Goal: Transaction & Acquisition: Purchase product/service

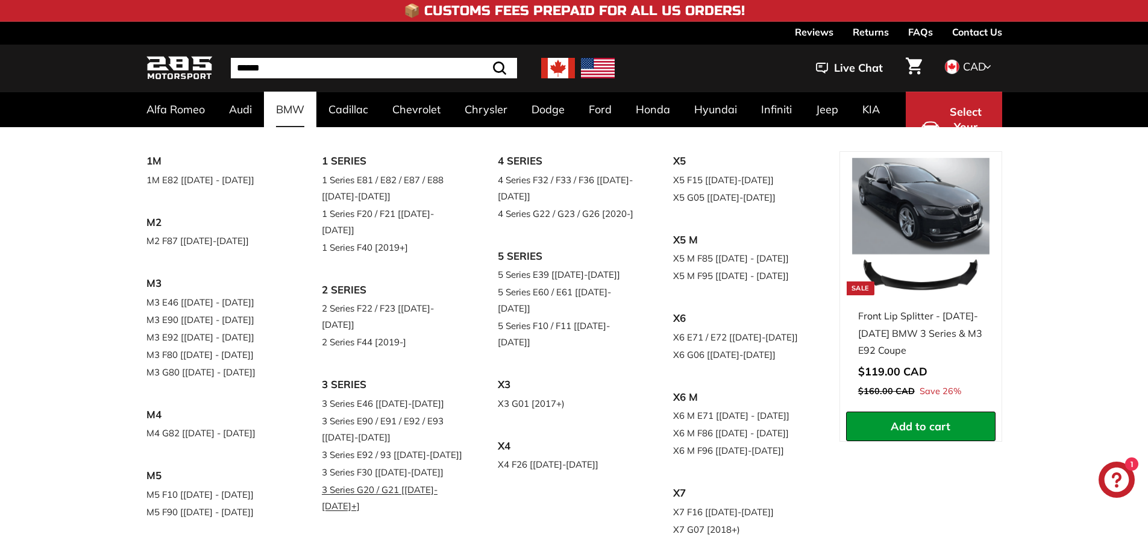
click at [360, 481] on link "3 Series G20 / G21 [[DATE]-[DATE]+]" at bounding box center [393, 498] width 142 height 34
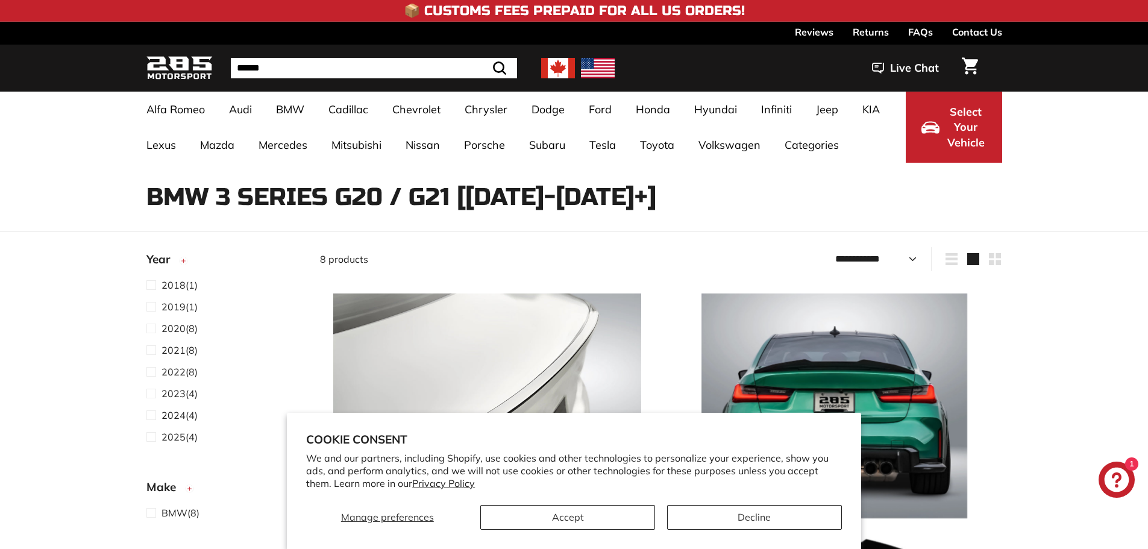
select select "**********"
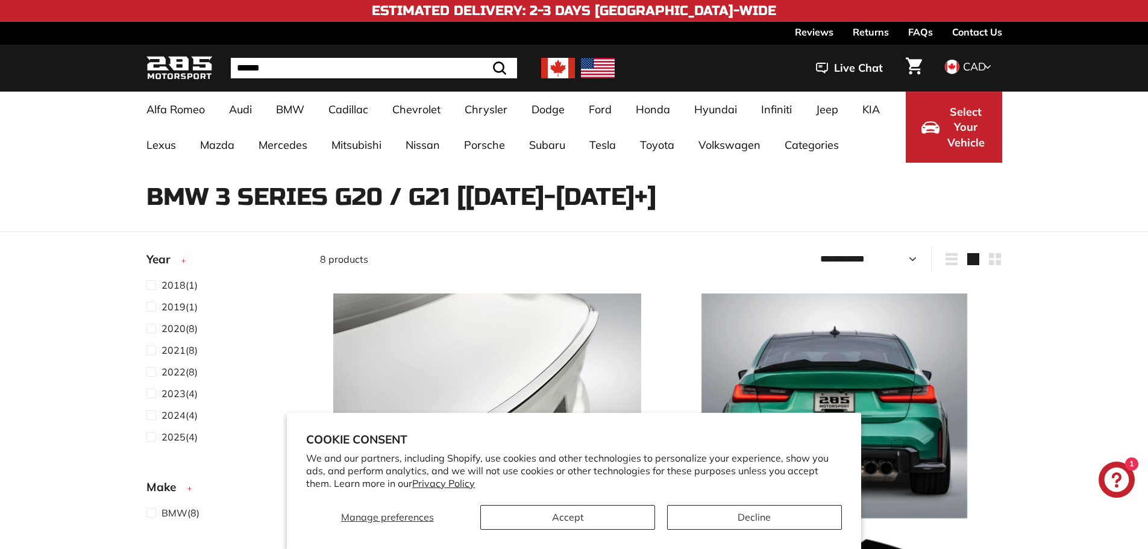
click at [222, 477] on button "Make" at bounding box center [223, 490] width 154 height 30
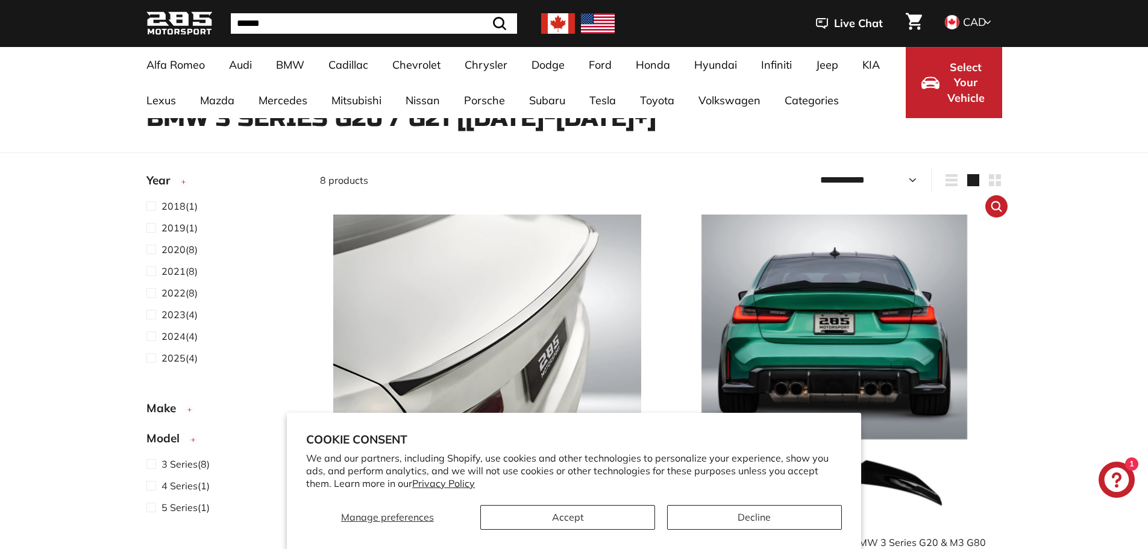
scroll to position [181, 0]
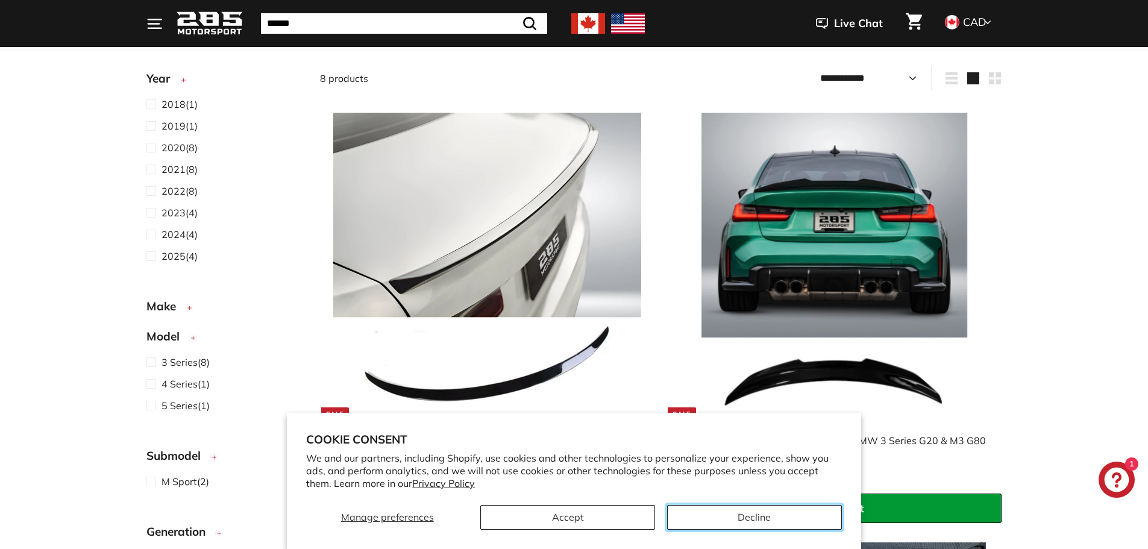
drag, startPoint x: 710, startPoint y: 514, endPoint x: 678, endPoint y: 514, distance: 32.0
click at [710, 514] on button "Decline" at bounding box center [754, 517] width 175 height 25
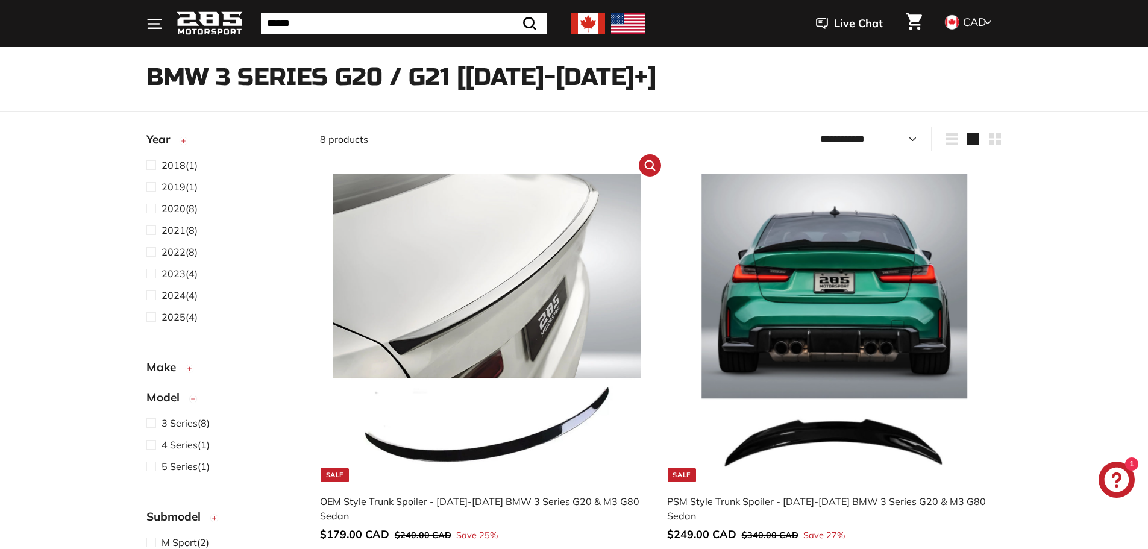
scroll to position [0, 0]
